Goal: Information Seeking & Learning: Check status

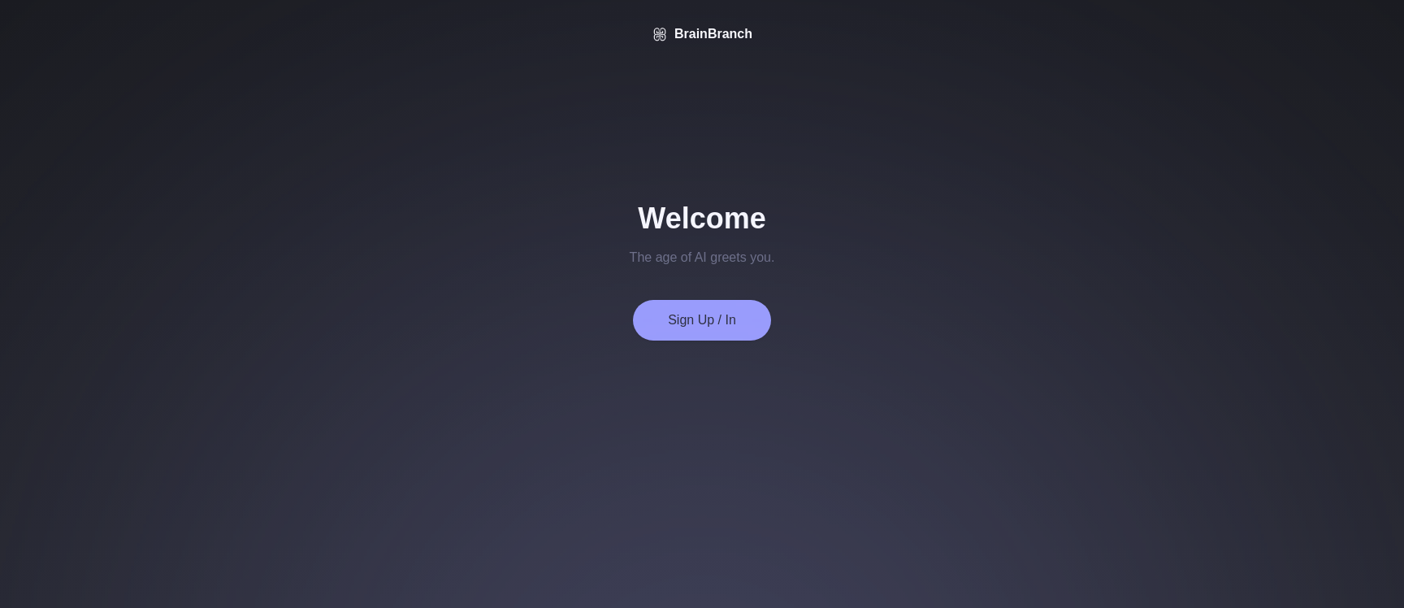
click at [712, 316] on button "Sign Up / In" at bounding box center [702, 320] width 138 height 41
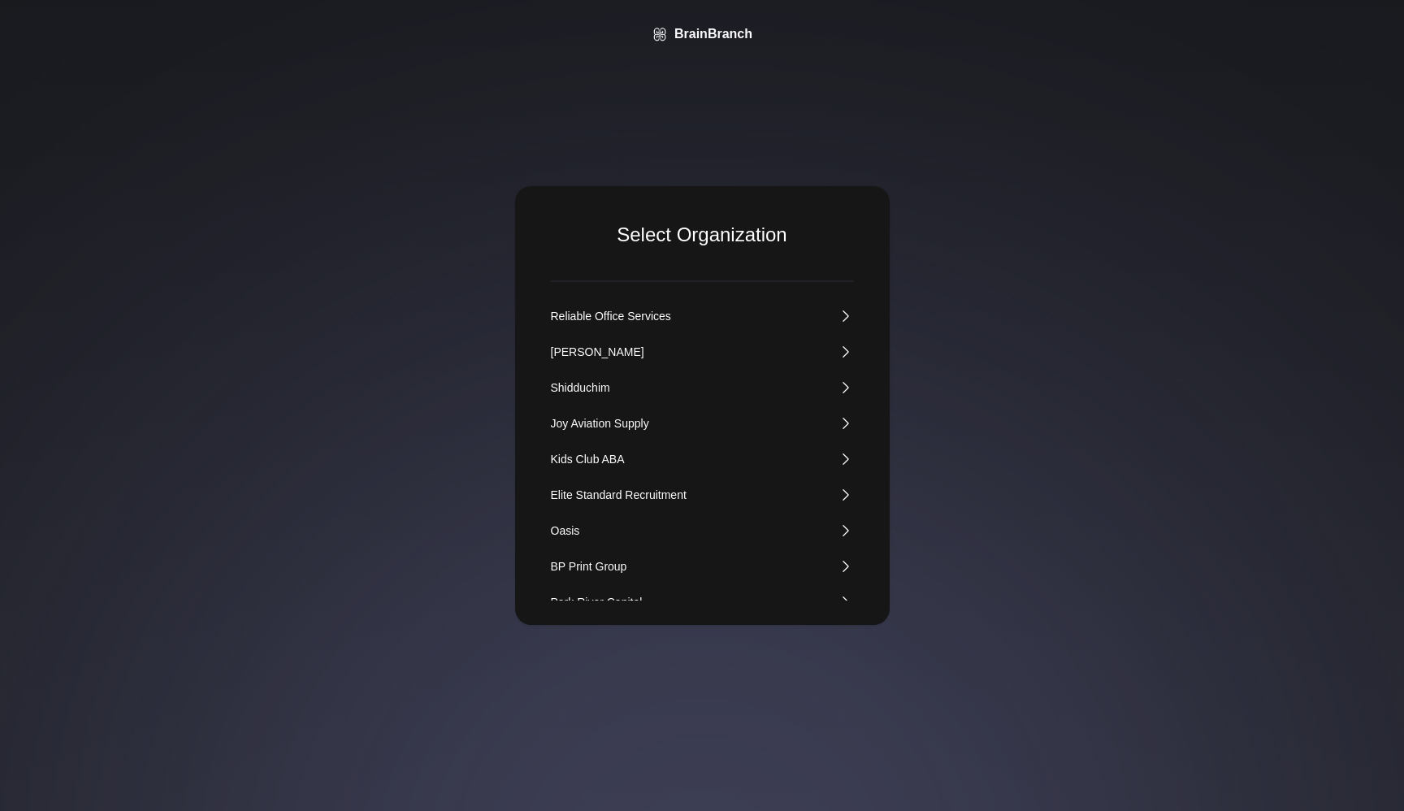
click at [586, 463] on div "Kids Club ABA" at bounding box center [588, 459] width 74 height 16
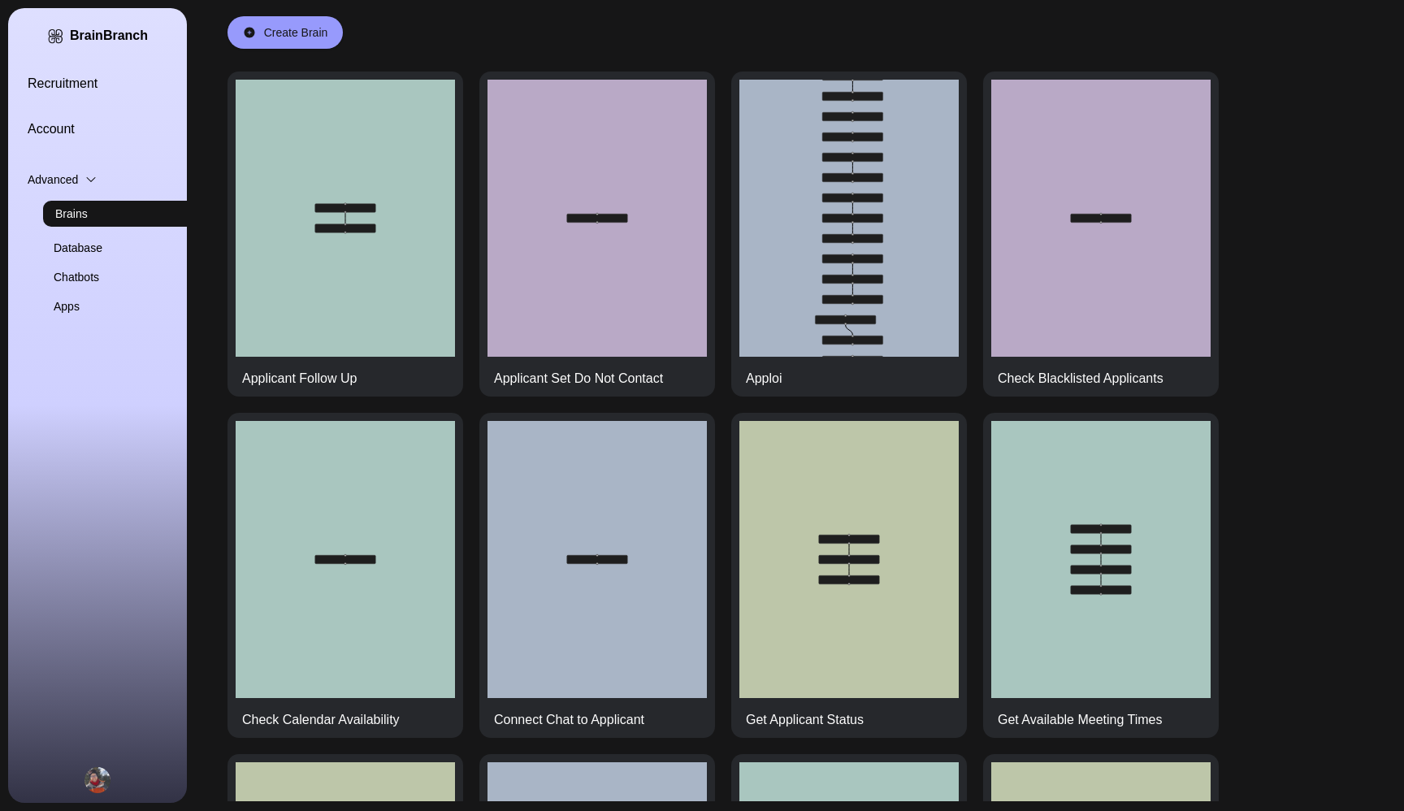
click at [78, 78] on link "Recruitment" at bounding box center [117, 83] width 179 height 19
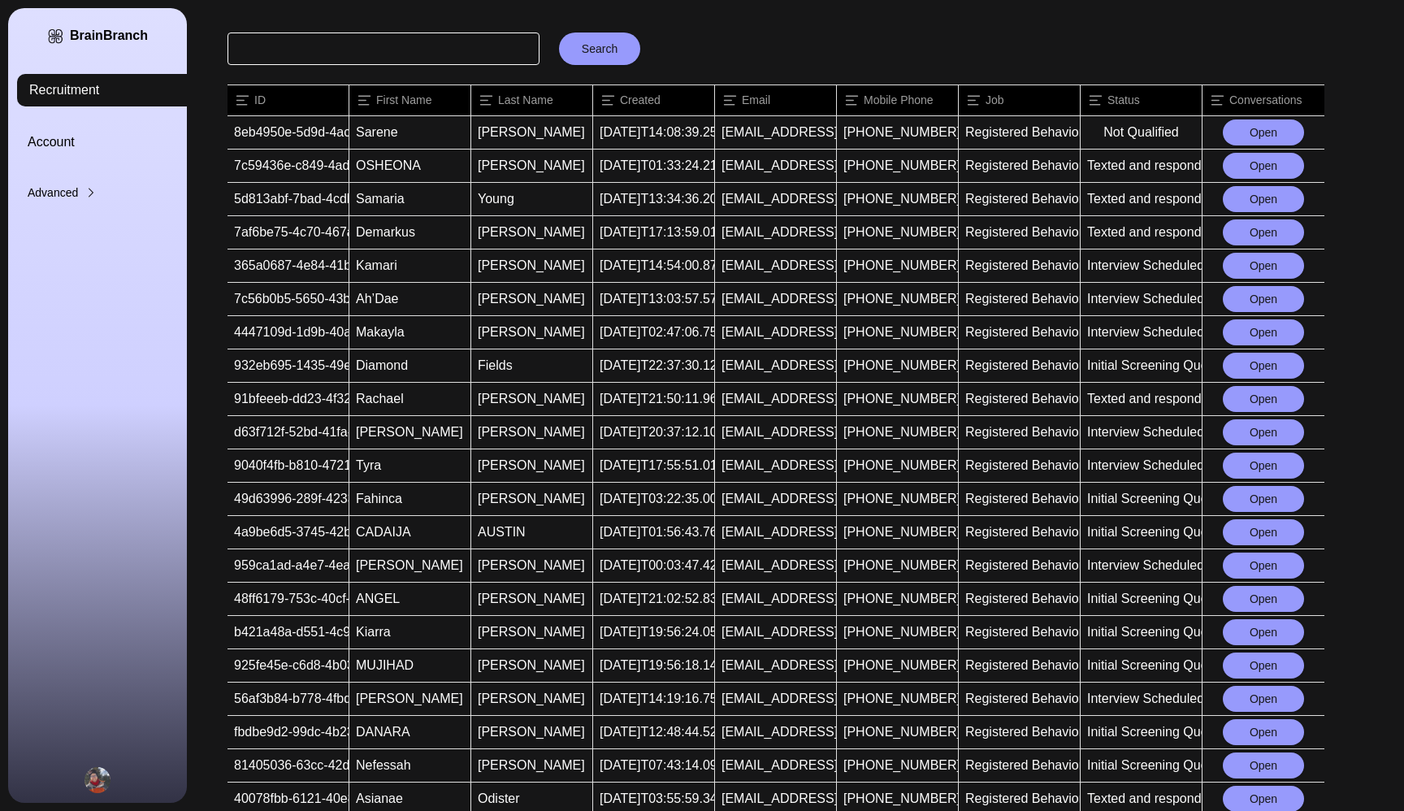
click at [1252, 130] on button "Open" at bounding box center [1262, 132] width 81 height 26
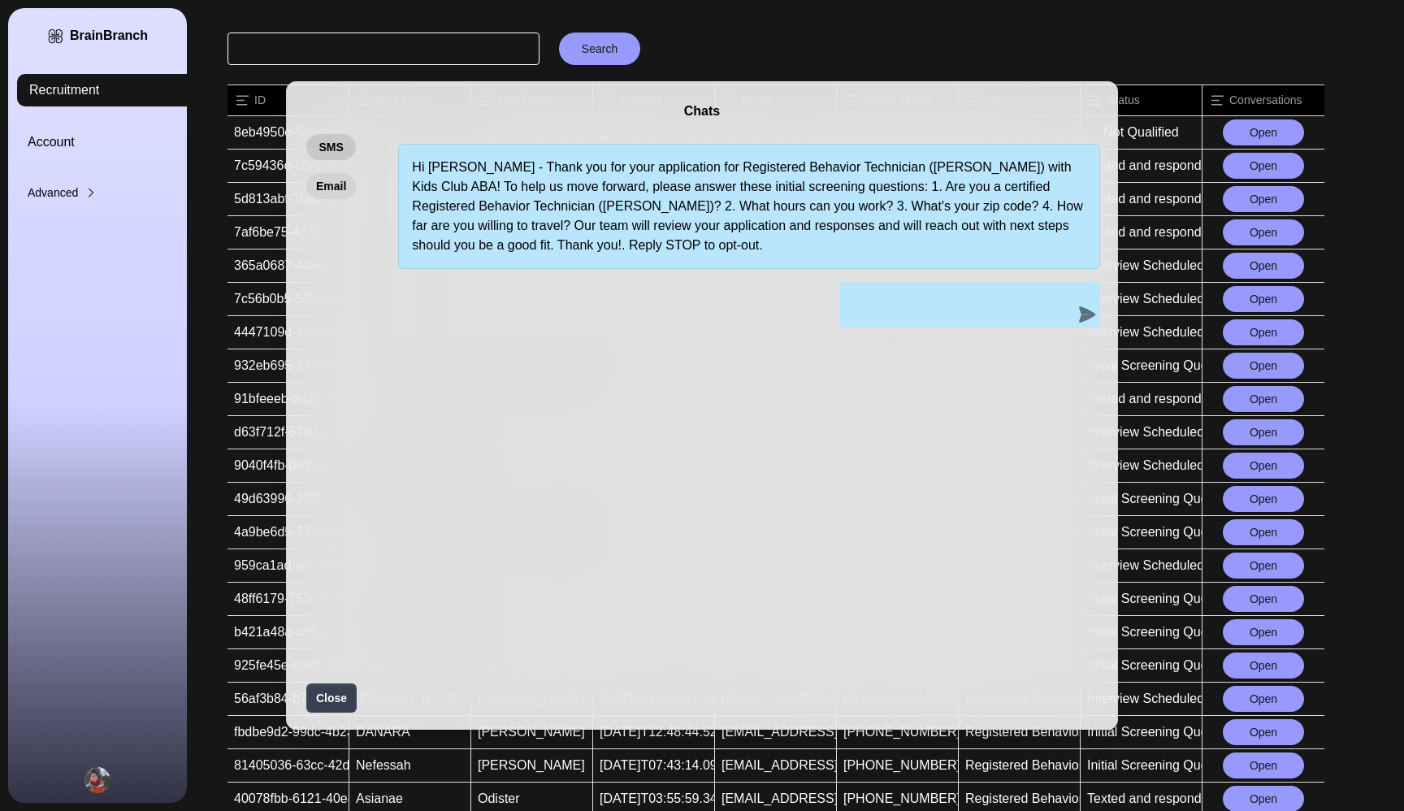
click at [340, 182] on button "Email" at bounding box center [331, 186] width 50 height 26
click at [336, 146] on button "SMS" at bounding box center [331, 147] width 50 height 26
click at [902, 54] on div "Chats SMS Email Hi [PERSON_NAME] - Thank you for your application for Registere…" at bounding box center [702, 405] width 1404 height 811
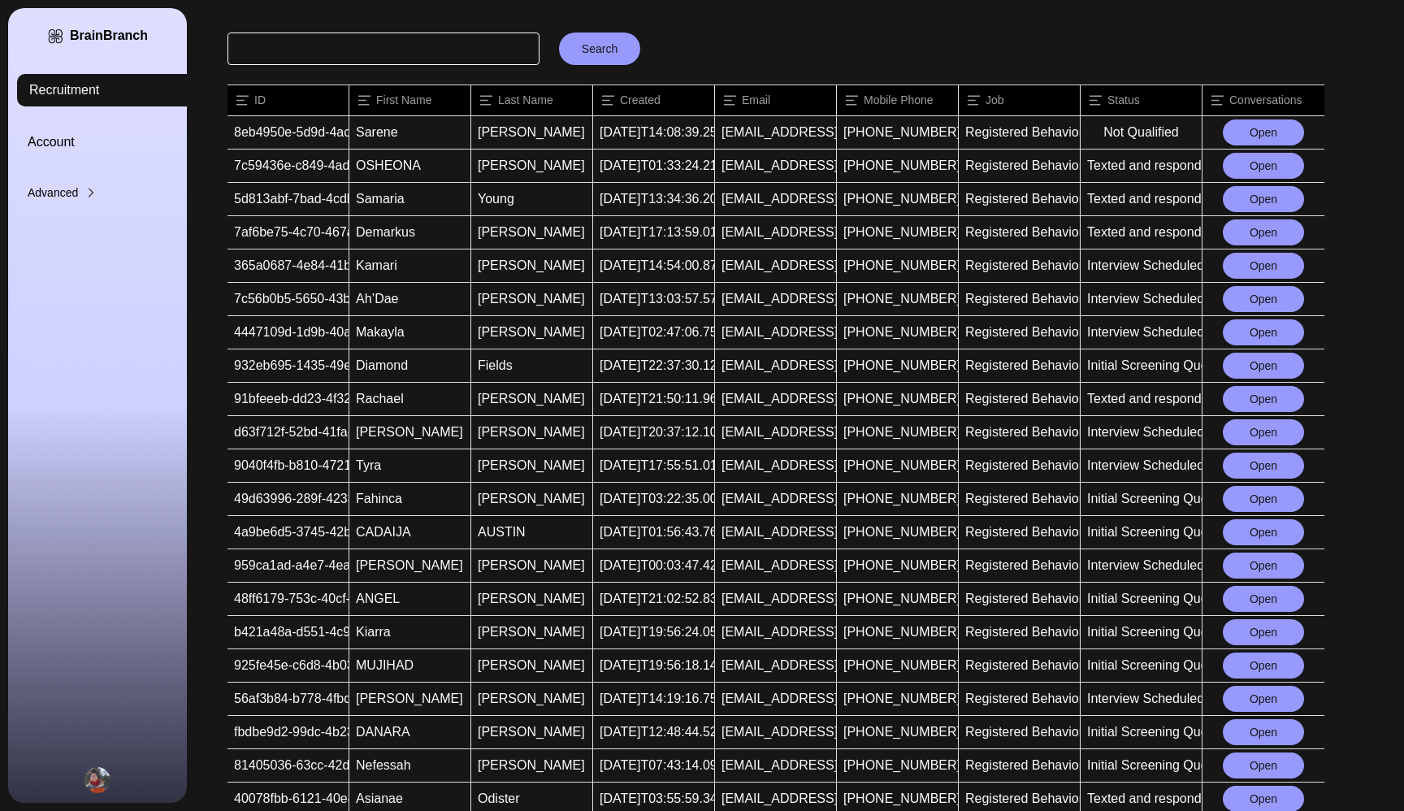
click at [1273, 163] on button "Open" at bounding box center [1262, 166] width 81 height 26
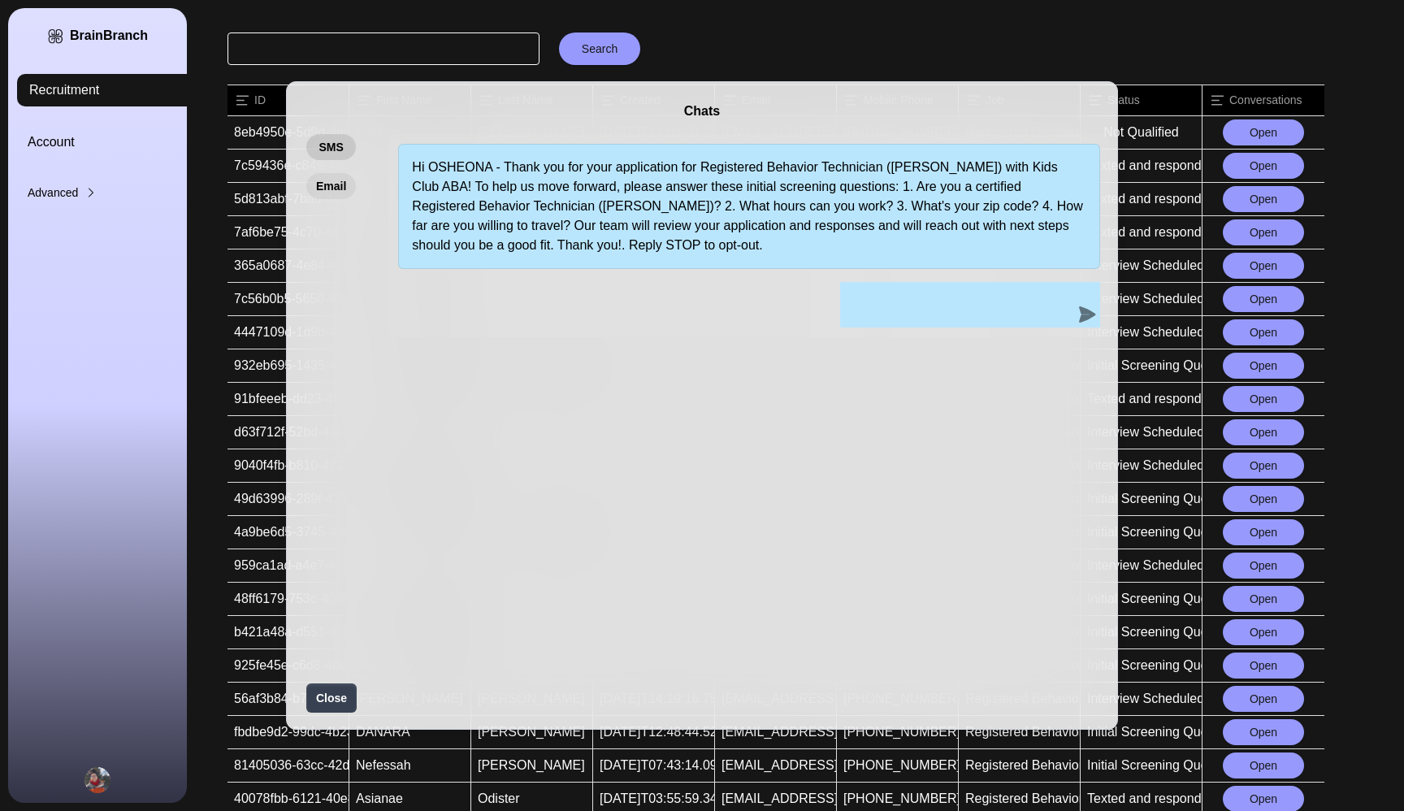
click at [335, 191] on button "Email" at bounding box center [331, 186] width 50 height 26
click at [335, 153] on button "SMS" at bounding box center [331, 147] width 50 height 26
click at [756, 45] on div "Chats SMS Email Hi OSHEONA - Thank you for your application for Registered Beha…" at bounding box center [702, 405] width 1404 height 811
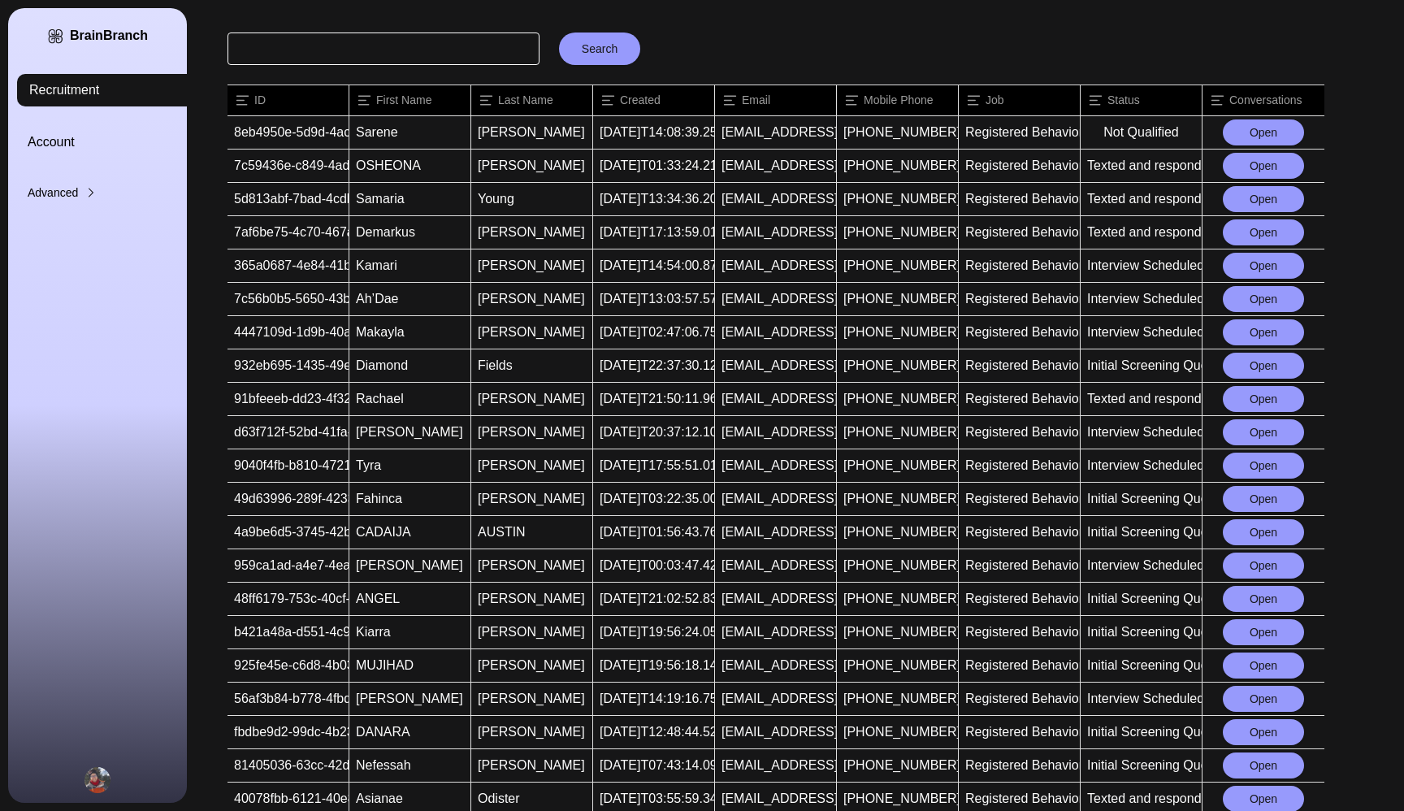
click at [1239, 231] on button "Open" at bounding box center [1262, 232] width 81 height 26
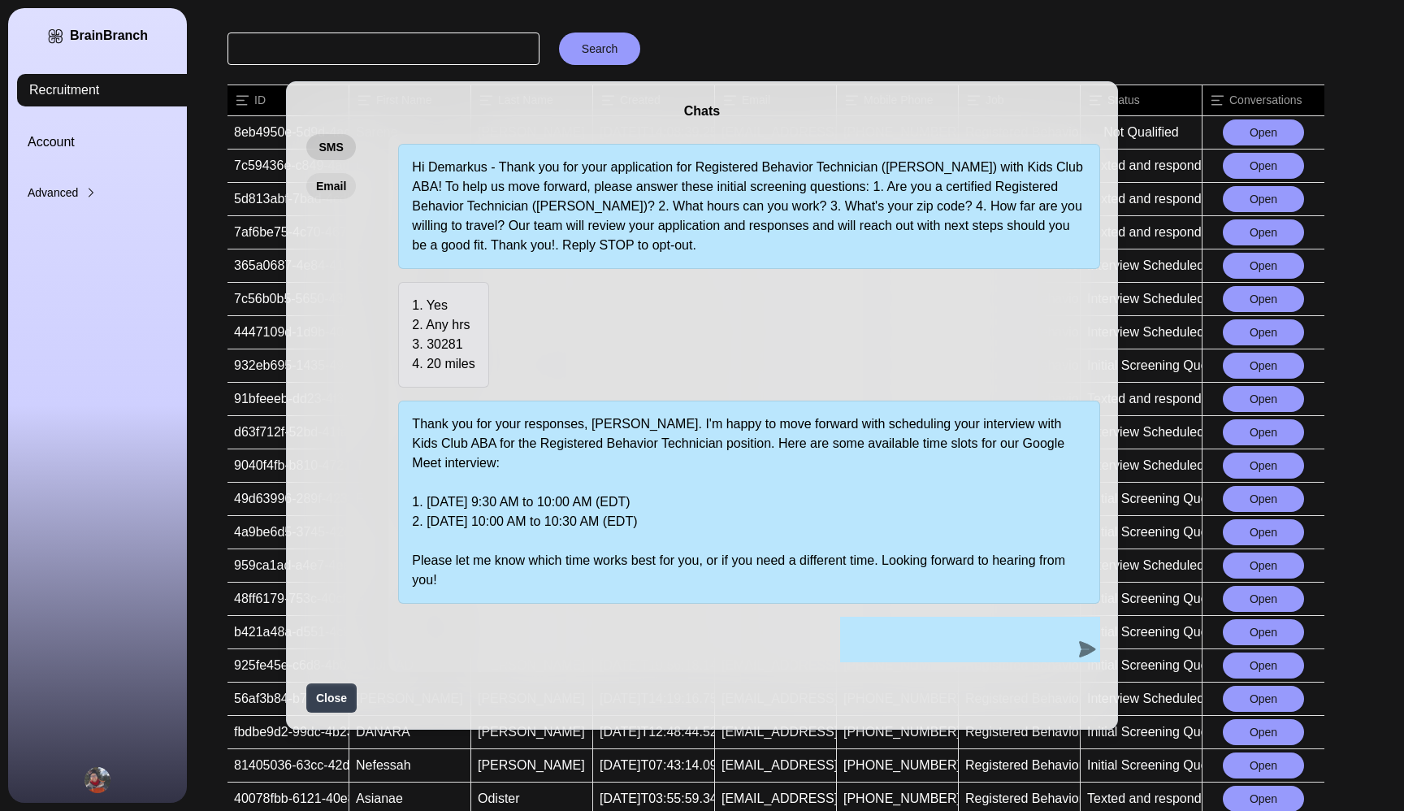
click at [335, 179] on button "Email" at bounding box center [331, 186] width 50 height 26
click at [335, 143] on button "SMS" at bounding box center [331, 147] width 50 height 26
click at [335, 180] on button "Email" at bounding box center [331, 186] width 50 height 26
click at [789, 48] on div "Chats SMS Email Hi Demarkus - Thank you for your application for Registered Beh…" at bounding box center [702, 405] width 1404 height 811
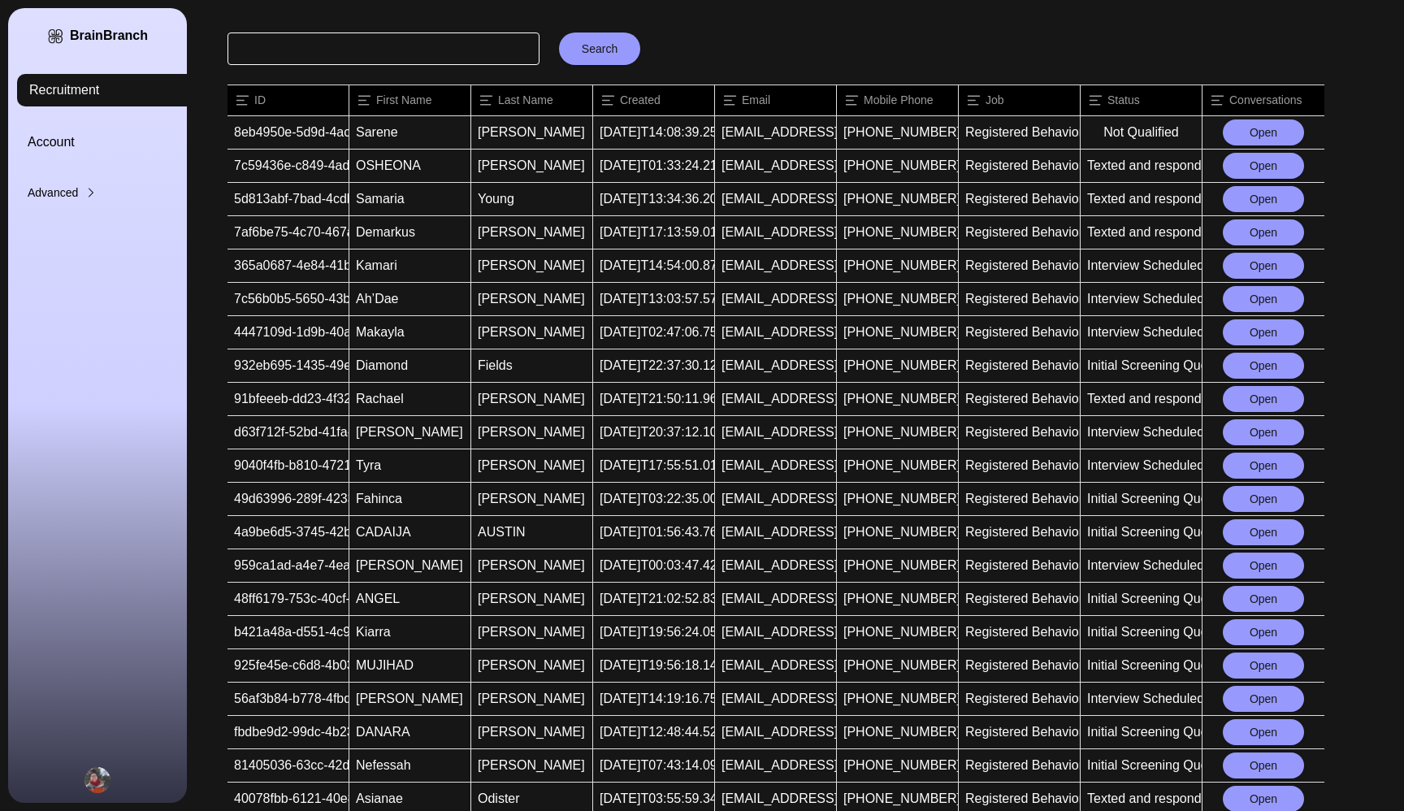
click at [1243, 262] on button "Open" at bounding box center [1262, 266] width 81 height 26
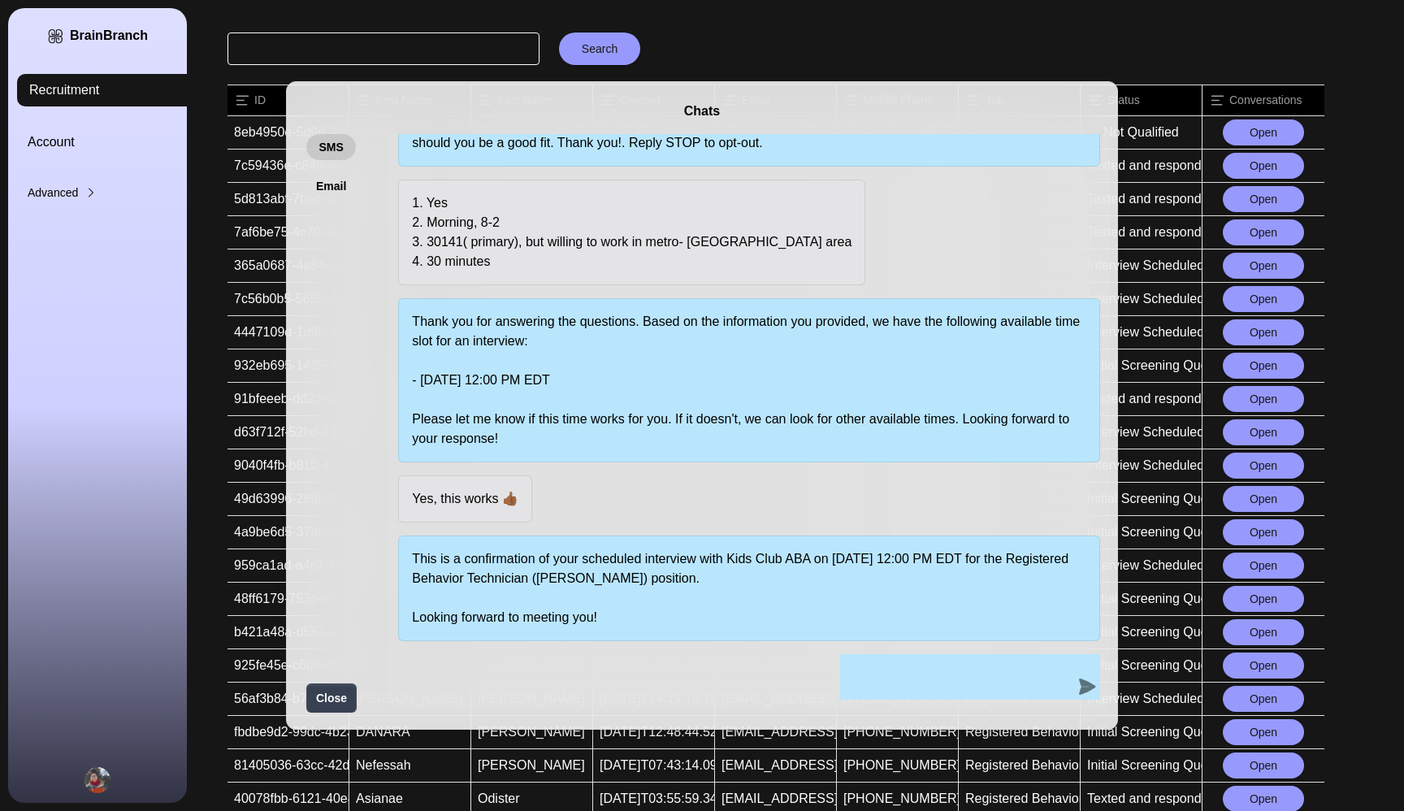
scroll to position [102, 0]
click at [332, 182] on button "Email" at bounding box center [331, 186] width 50 height 26
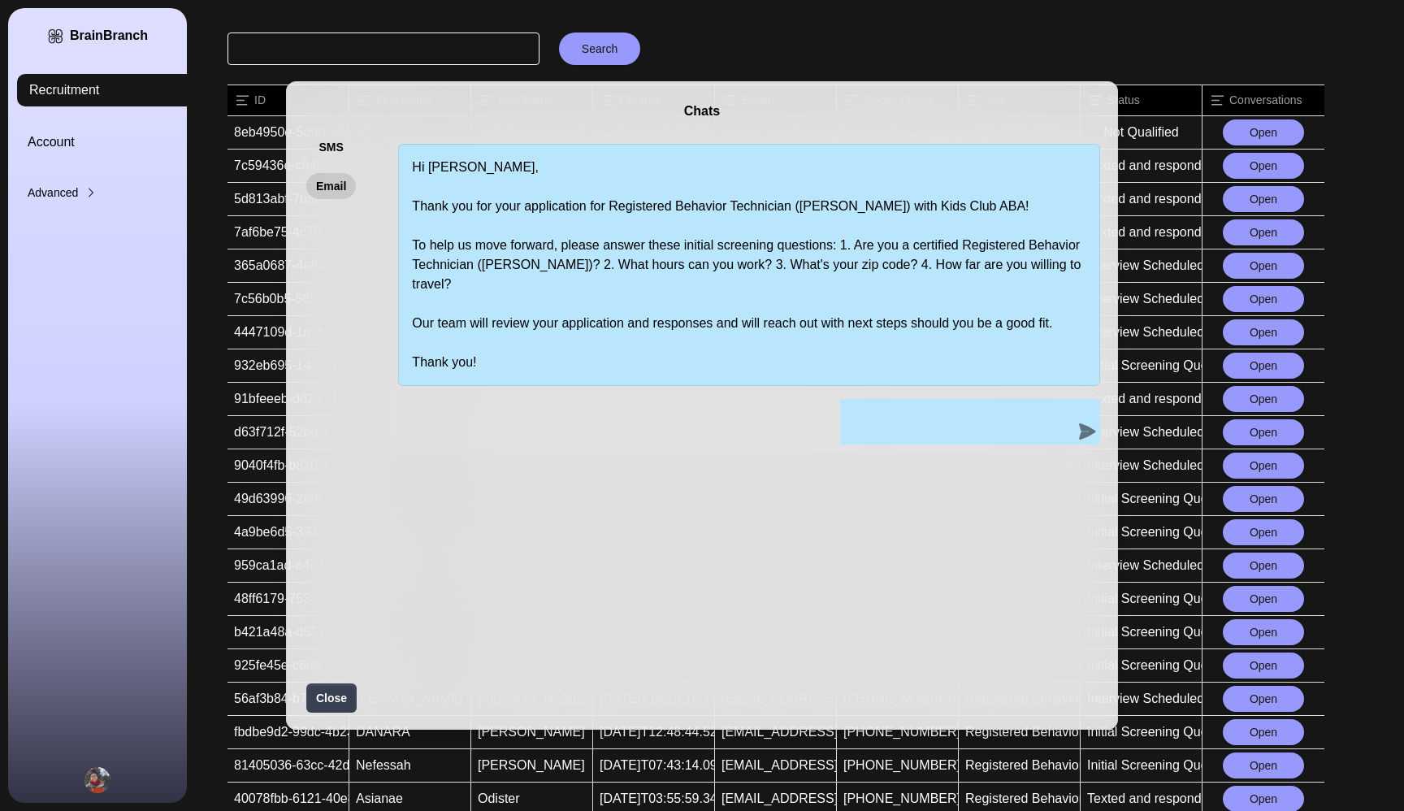
scroll to position [0, 0]
click at [757, 34] on div "Chats SMS Email Hi [PERSON_NAME], Thank you for your application for Registered…" at bounding box center [702, 405] width 1404 height 811
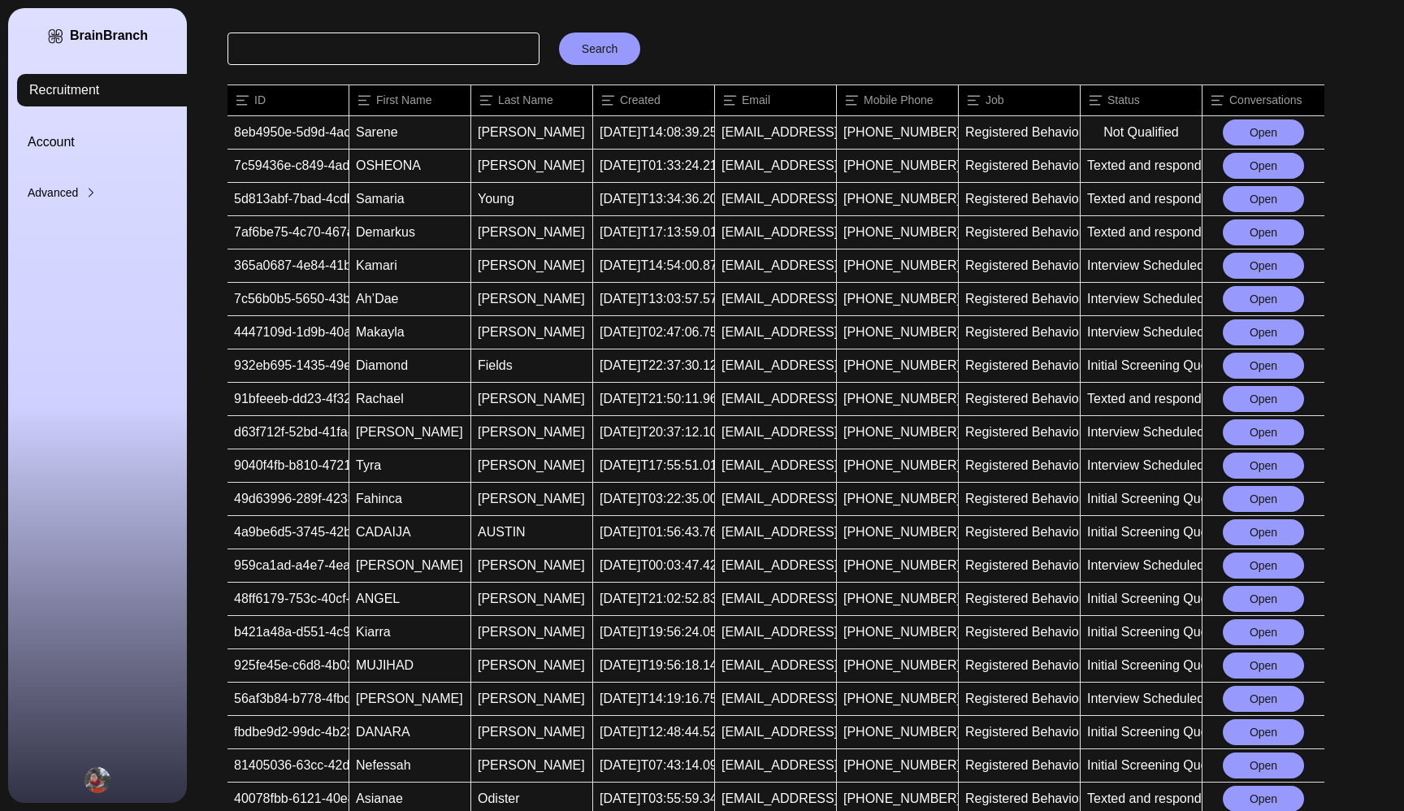
click at [1244, 331] on button "Open" at bounding box center [1262, 332] width 81 height 26
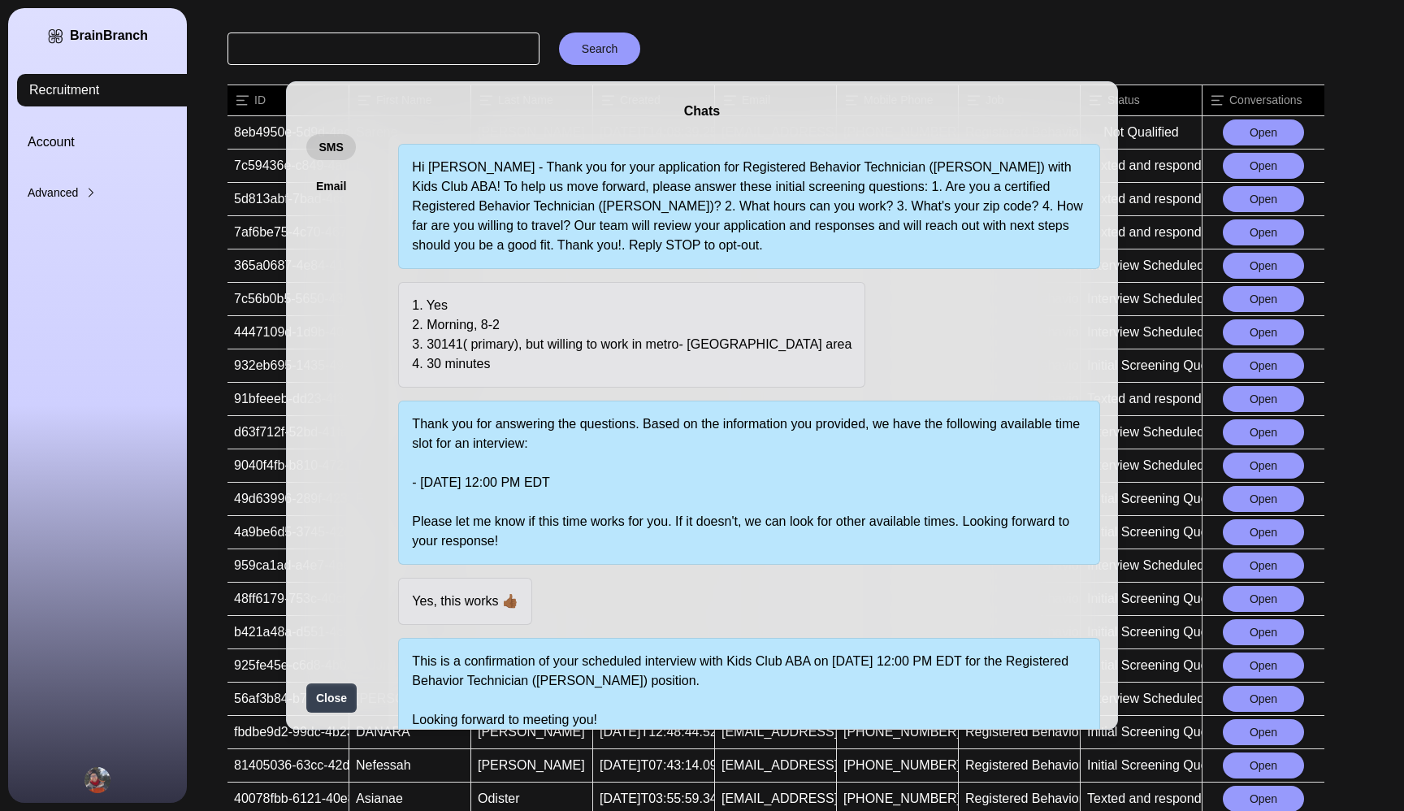
click at [800, 68] on div "Chats SMS Email Hi [PERSON_NAME] - Thank you for your application for Registere…" at bounding box center [702, 405] width 1404 height 811
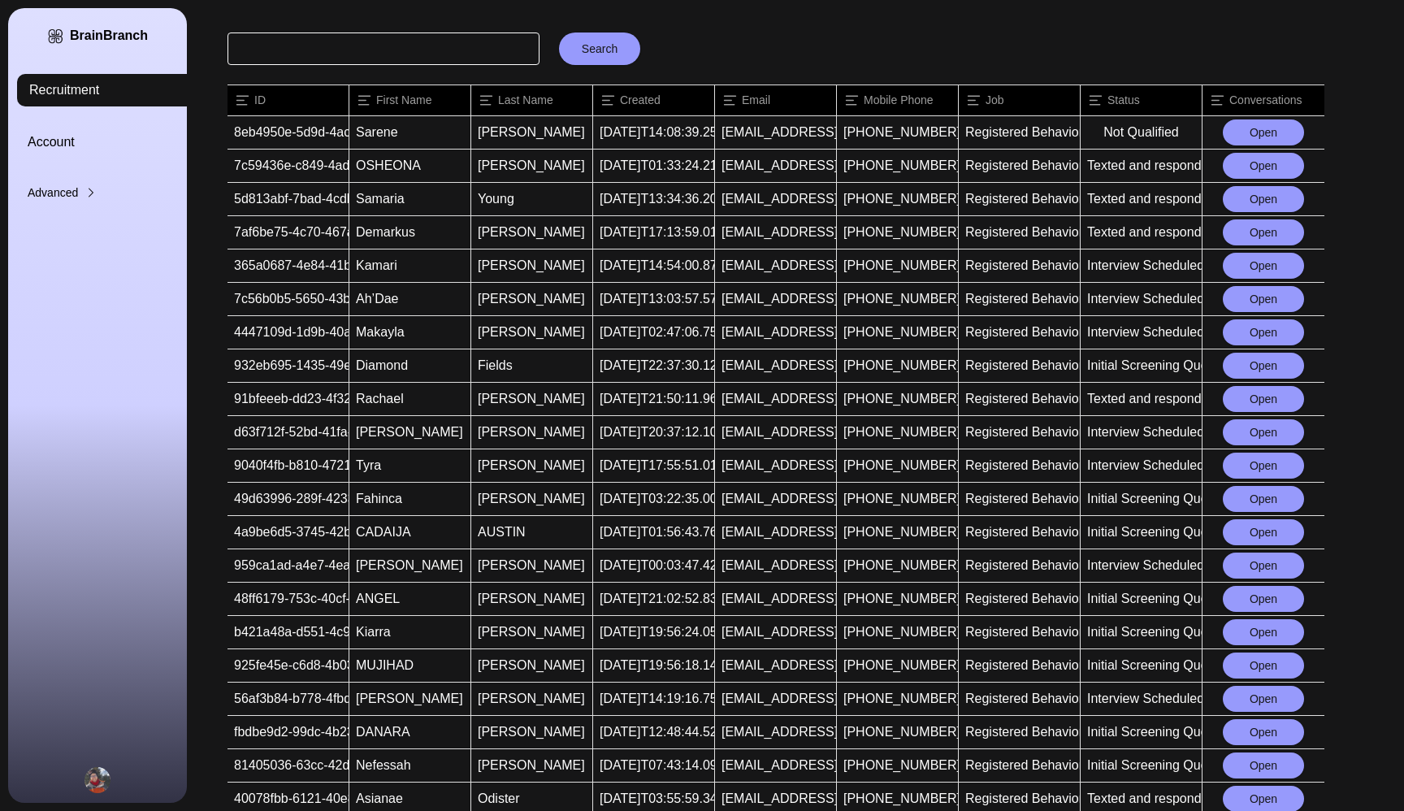
click at [1240, 330] on button "Open" at bounding box center [1262, 332] width 81 height 26
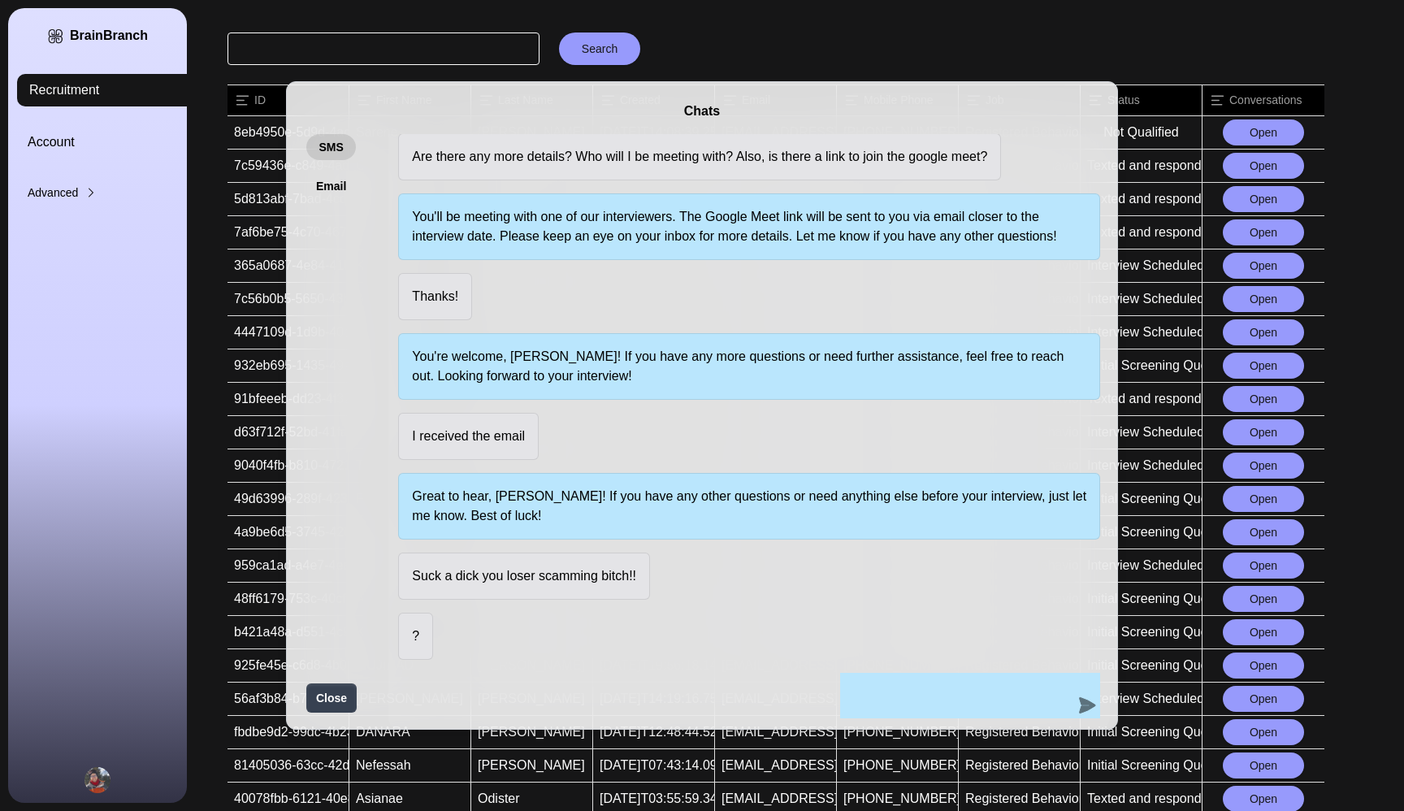
scroll to position [960, 0]
click at [829, 45] on div "Chats SMS Email Hi [PERSON_NAME] - Thank you for your application for Registere…" at bounding box center [702, 405] width 1404 height 811
